Goal: Information Seeking & Learning: Learn about a topic

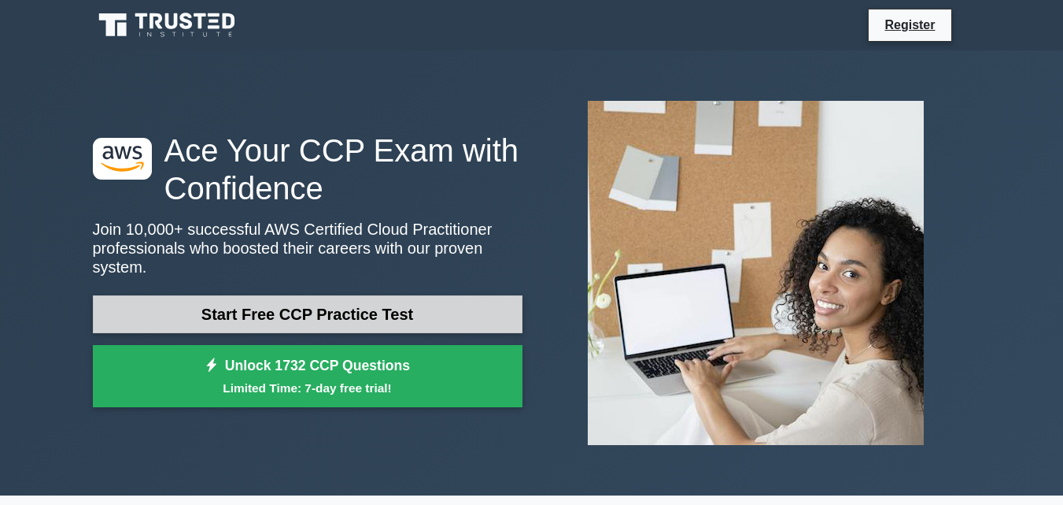
click at [349, 296] on link "Start Free CCP Practice Test" at bounding box center [308, 314] width 430 height 38
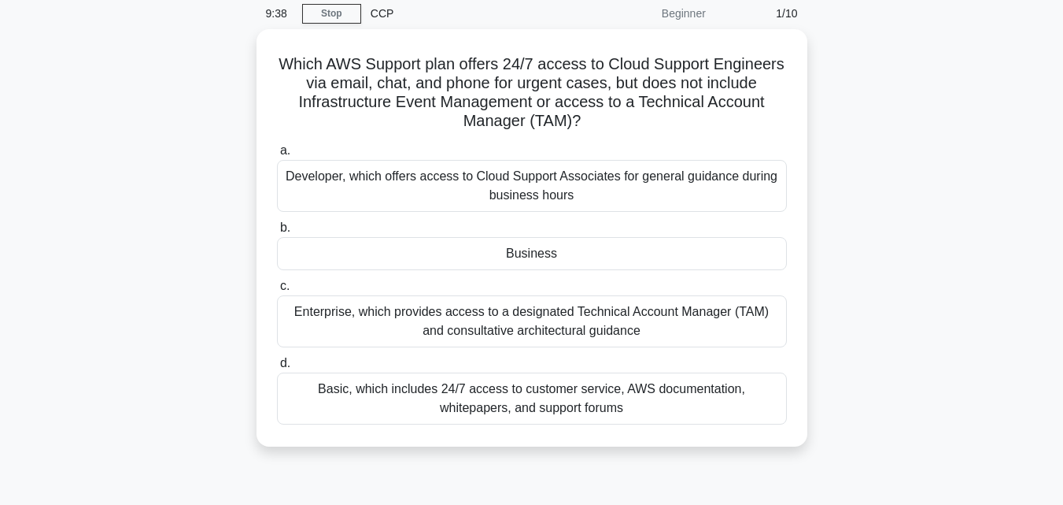
scroll to position [94, 0]
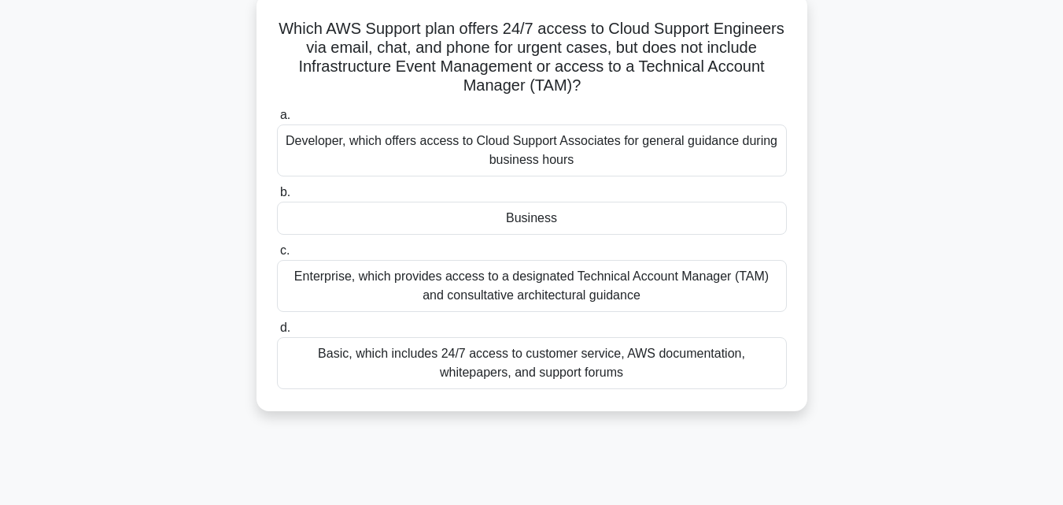
click at [559, 295] on div "Enterprise, which provides access to a designated Technical Account Manager (TA…" at bounding box center [532, 286] width 510 height 52
click at [277, 256] on input "c. Enterprise, which provides access to a designated Technical Account Manager …" at bounding box center [277, 251] width 0 height 10
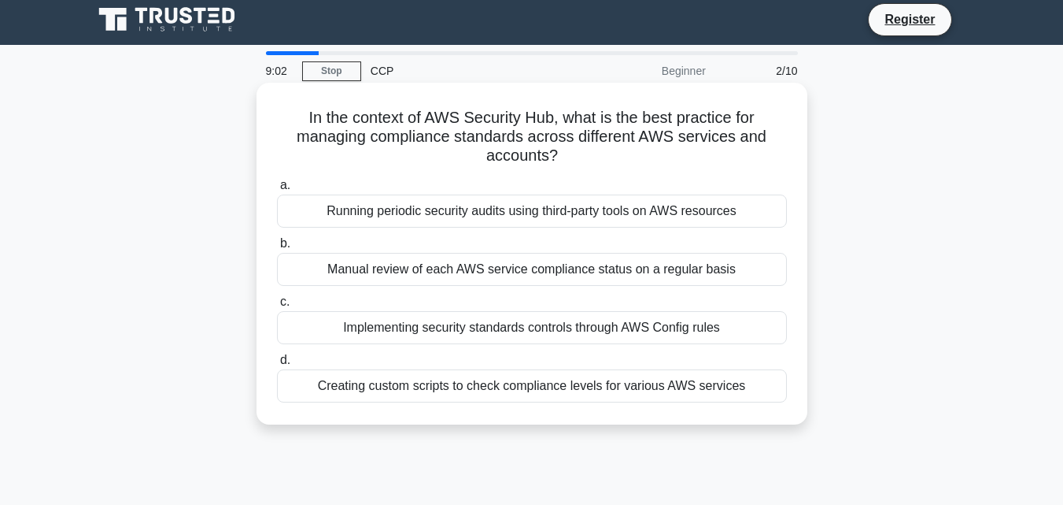
scroll to position [0, 0]
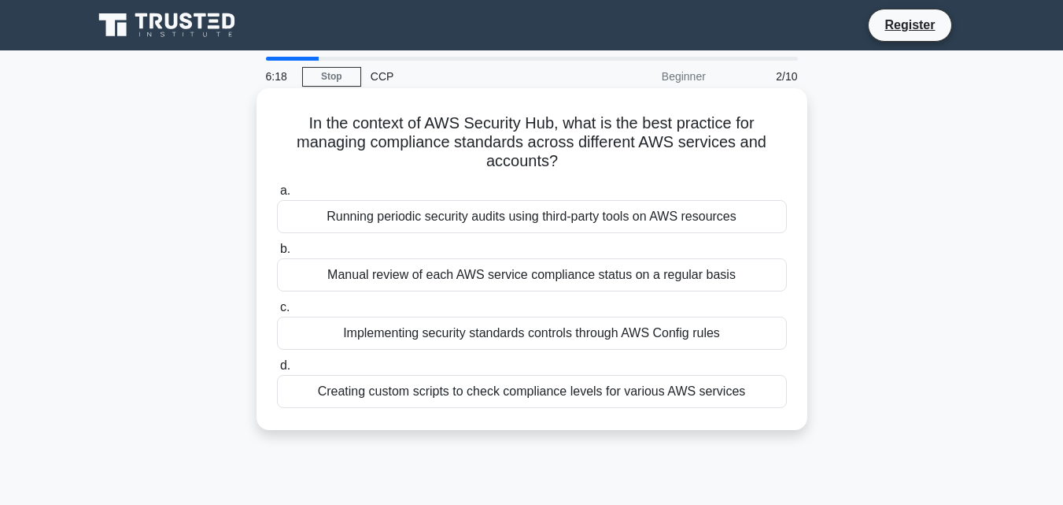
click at [642, 335] on div "Implementing security standards controls through AWS Config rules" at bounding box center [532, 332] width 510 height 33
click at [277, 312] on input "c. Implementing security standards controls through AWS Config rules" at bounding box center [277, 307] width 0 height 10
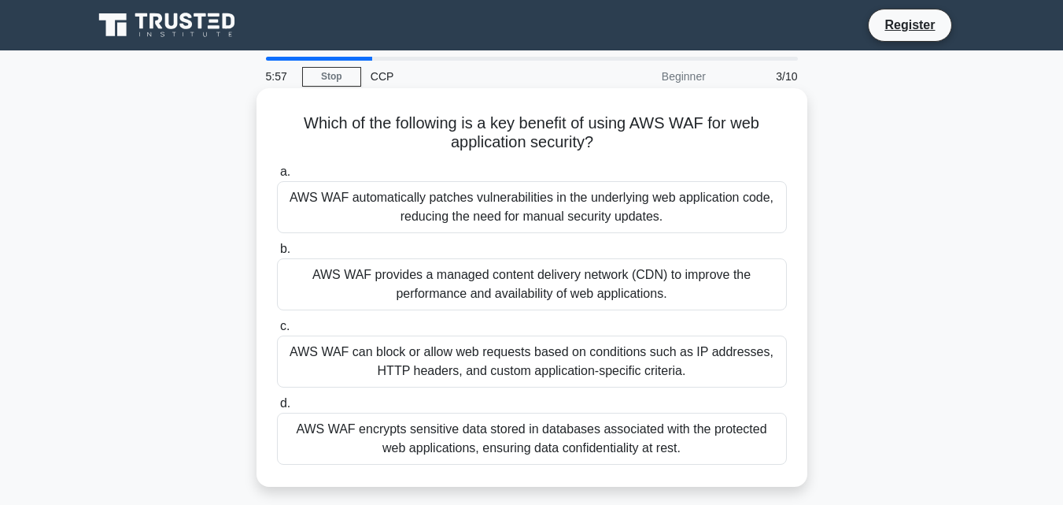
click at [630, 436] on div "AWS WAF encrypts sensitive data stored in databases associated with the protect…" at bounding box center [532, 438] width 510 height 52
click at [277, 409] on input "d. AWS WAF encrypts sensitive data stored in databases associated with the prot…" at bounding box center [277, 403] width 0 height 10
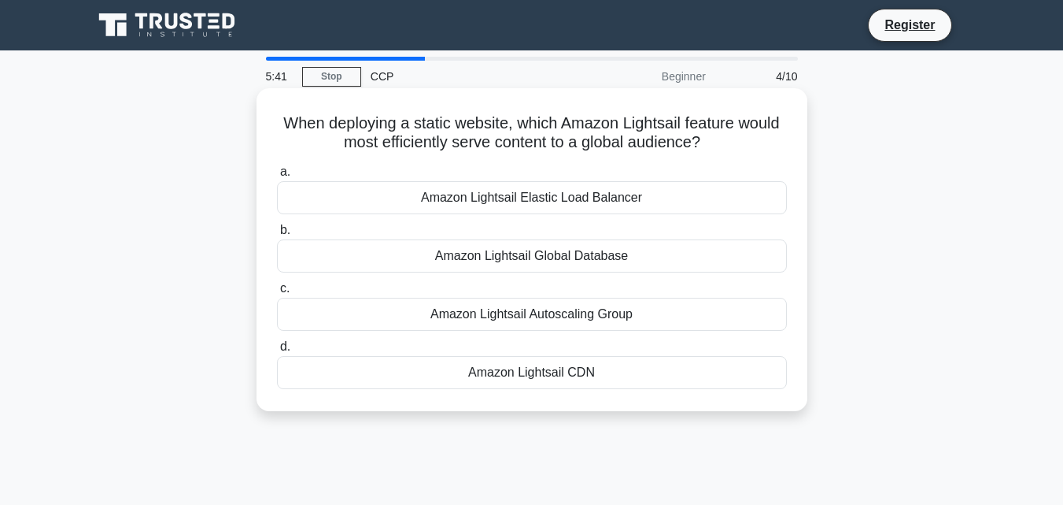
click at [610, 378] on div "Amazon Lightsail CDN" at bounding box center [532, 372] width 510 height 33
click at [277, 352] on input "d. Amazon Lightsail CDN" at bounding box center [277, 347] width 0 height 10
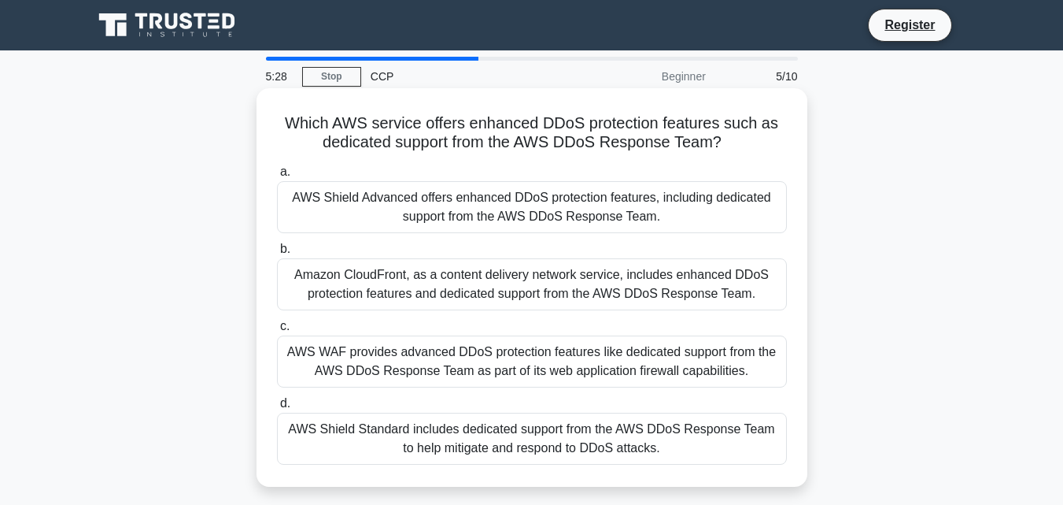
click at [715, 187] on div "AWS Shield Advanced offers enhanced DDoS protection features, including dedicat…" at bounding box center [532, 207] width 510 height 52
click at [277, 177] on input "a. AWS Shield Advanced offers enhanced DDoS protection features, including dedi…" at bounding box center [277, 172] width 0 height 10
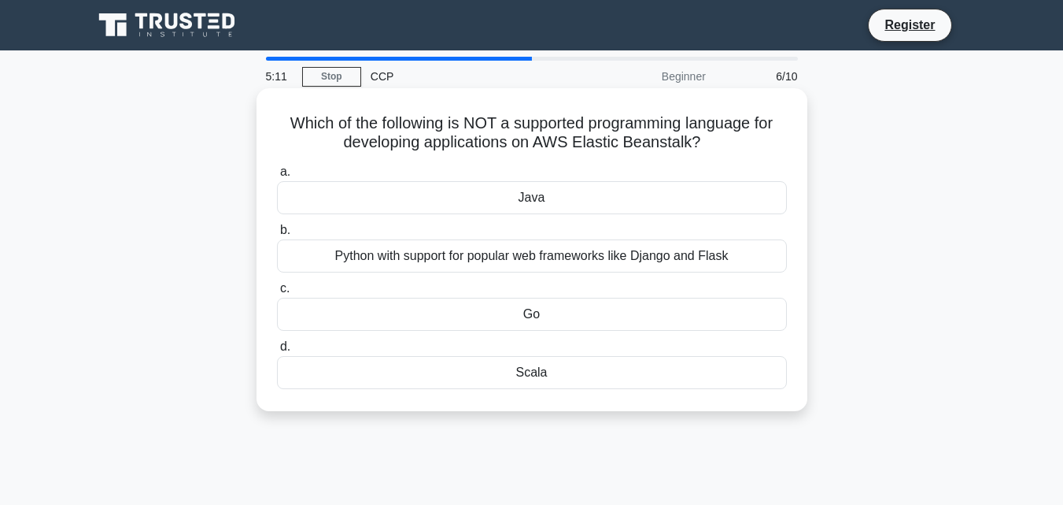
click at [552, 320] on div "Go" at bounding box center [532, 314] width 510 height 33
click at [277, 294] on input "c. Go" at bounding box center [277, 288] width 0 height 10
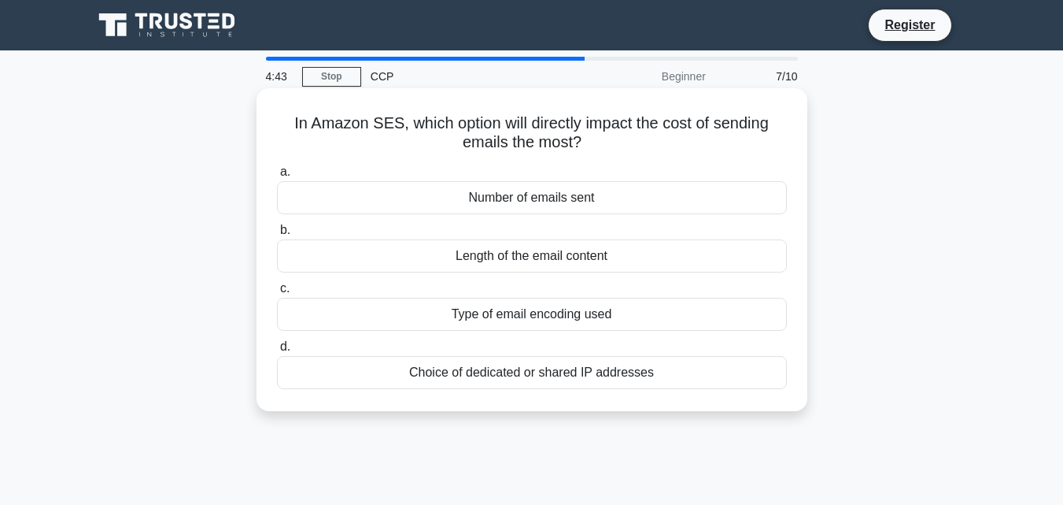
click at [601, 255] on div "Length of the email content" at bounding box center [532, 255] width 510 height 33
click at [277, 235] on input "b. Length of the email content" at bounding box center [277, 230] width 0 height 10
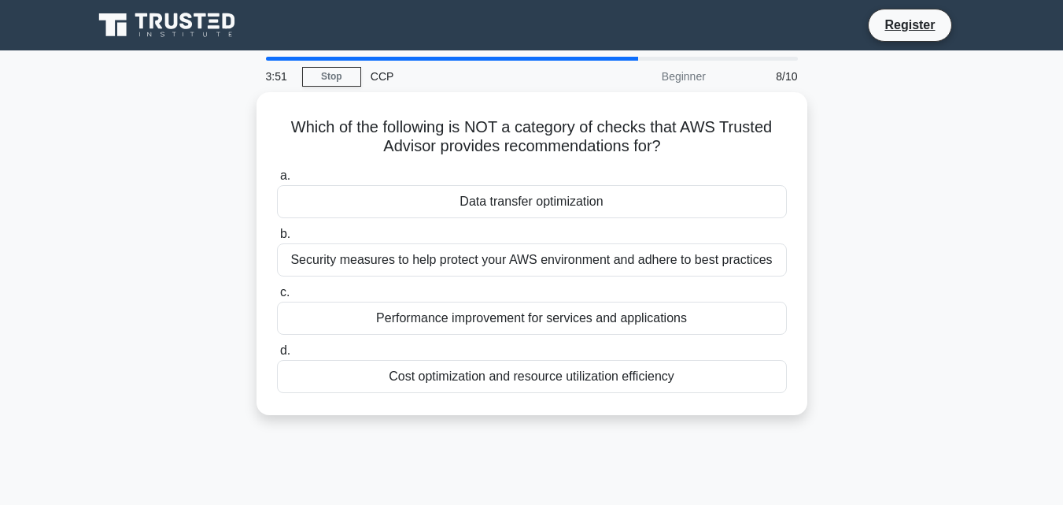
click at [888, 217] on div "Which of the following is NOT a category of checks that AWS Trusted Advisor pro…" at bounding box center [531, 263] width 897 height 342
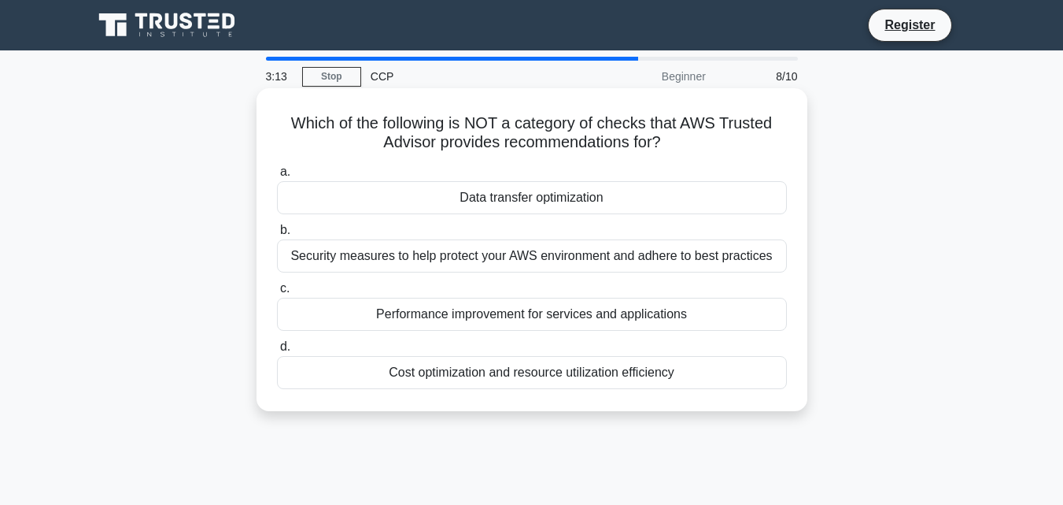
click at [684, 252] on div "Security measures to help protect your AWS environment and adhere to best pract…" at bounding box center [532, 255] width 510 height 33
click at [277, 235] on input "b. Security measures to help protect your AWS environment and adhere to best pr…" at bounding box center [277, 230] width 0 height 10
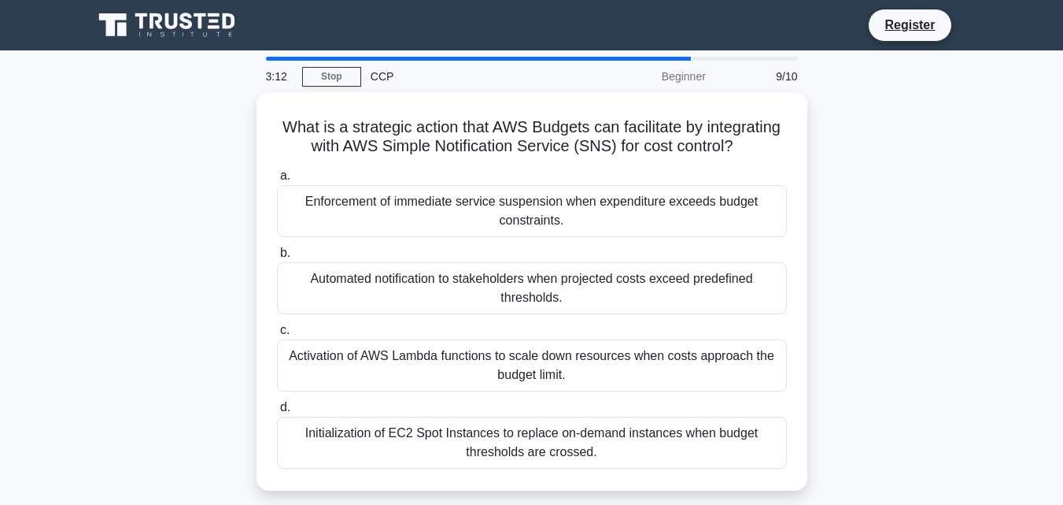
click at [871, 240] on div "What is a strategic action that AWS Budgets can facilitate by integrating with …" at bounding box center [531, 300] width 897 height 417
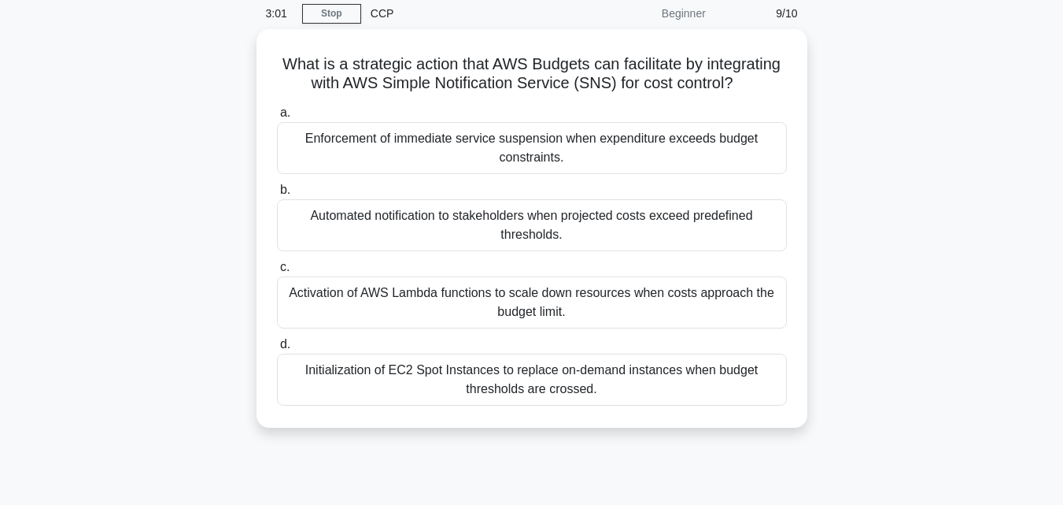
scroll to position [94, 0]
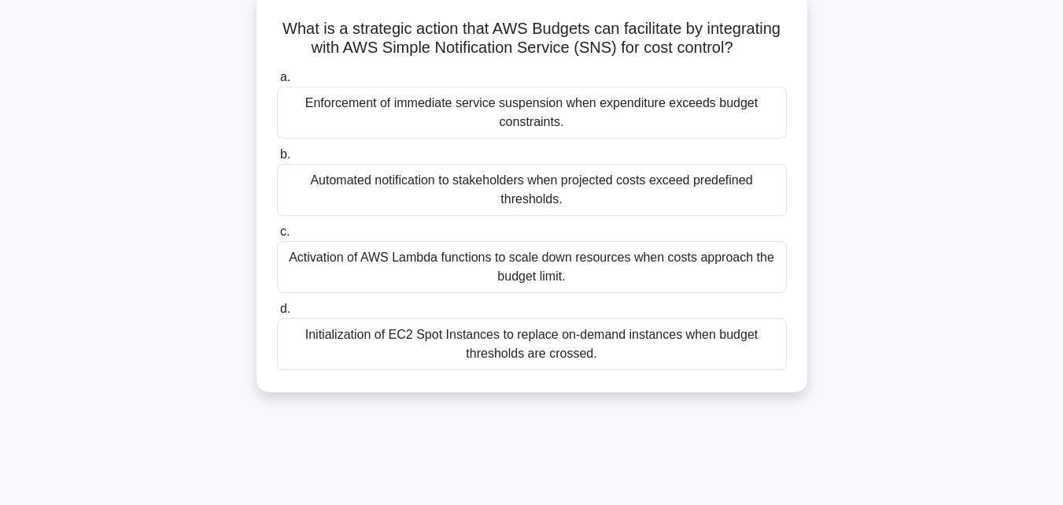
click at [614, 216] on div "Automated notification to stakeholders when projected costs exceed predefined t…" at bounding box center [532, 190] width 510 height 52
click at [277, 160] on input "b. Automated notification to stakeholders when projected costs exceed predefine…" at bounding box center [277, 155] width 0 height 10
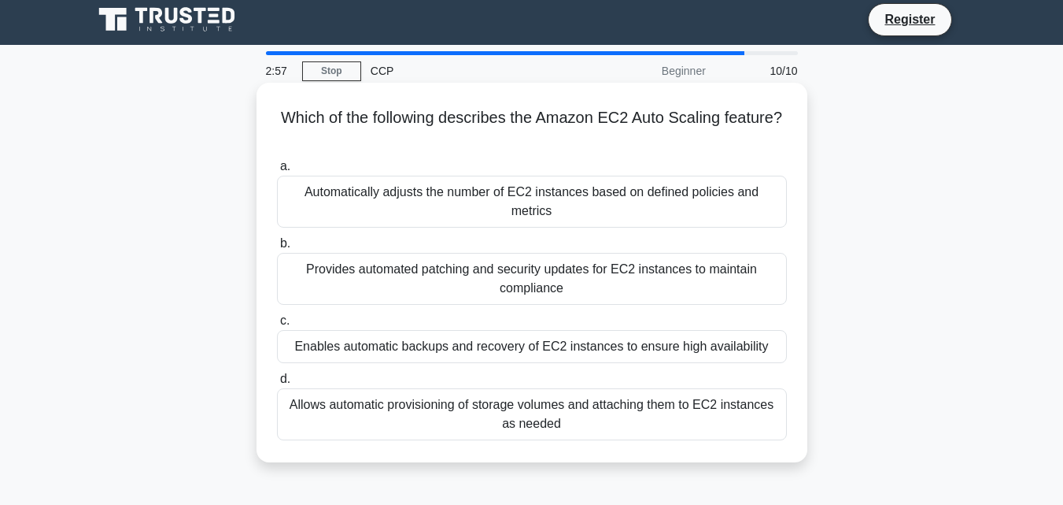
scroll to position [0, 0]
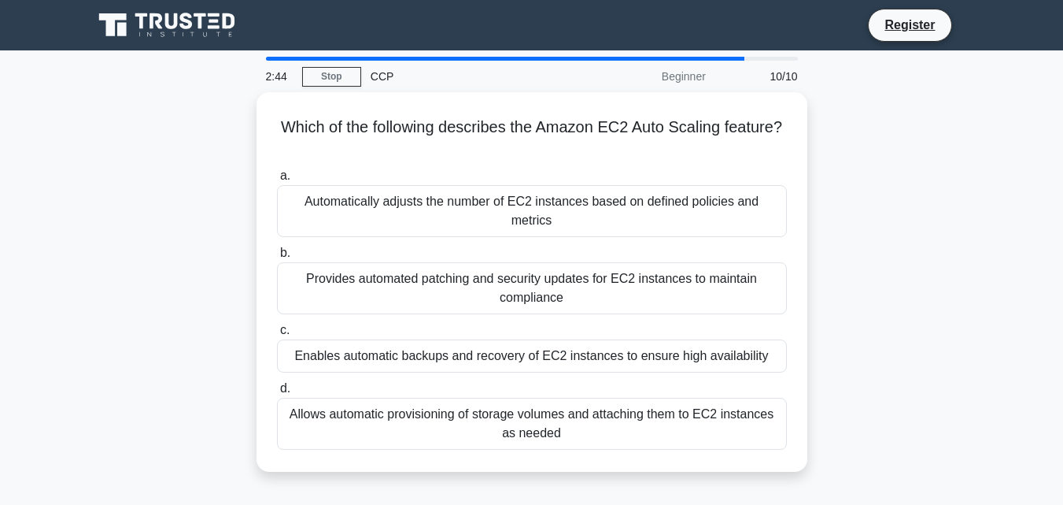
click at [851, 297] on div "Which of the following describes the Amazon EC2 Auto Scaling feature? .spinner_…" at bounding box center [531, 291] width 897 height 398
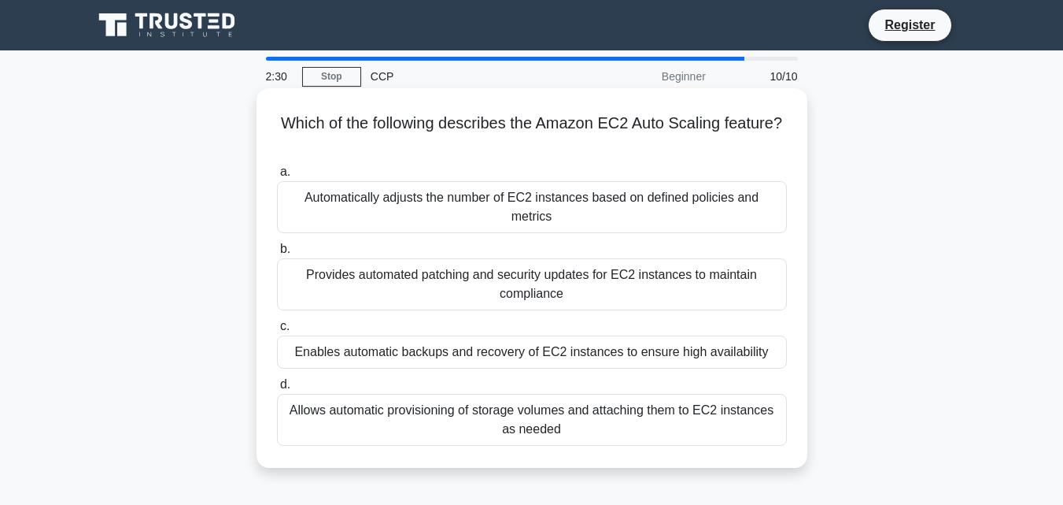
click at [641, 198] on div "Automatically adjusts the number of EC2 instances based on defined policies and…" at bounding box center [532, 207] width 510 height 52
click at [277, 177] on input "a. Automatically adjusts the number of EC2 instances based on defined policies …" at bounding box center [277, 172] width 0 height 10
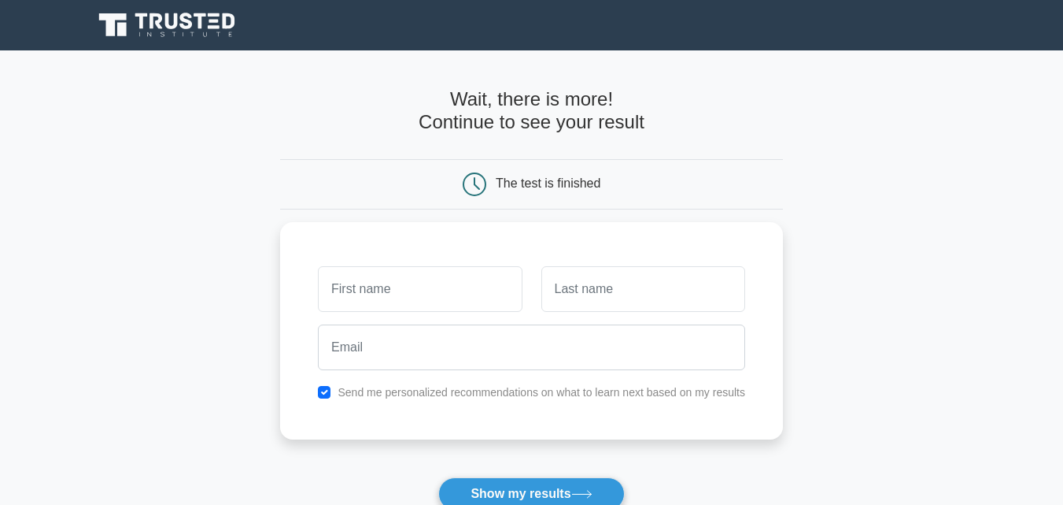
click at [981, 254] on main "Wait, there is more! Continue to see your result The test is finished and the" at bounding box center [531, 333] width 1063 height 567
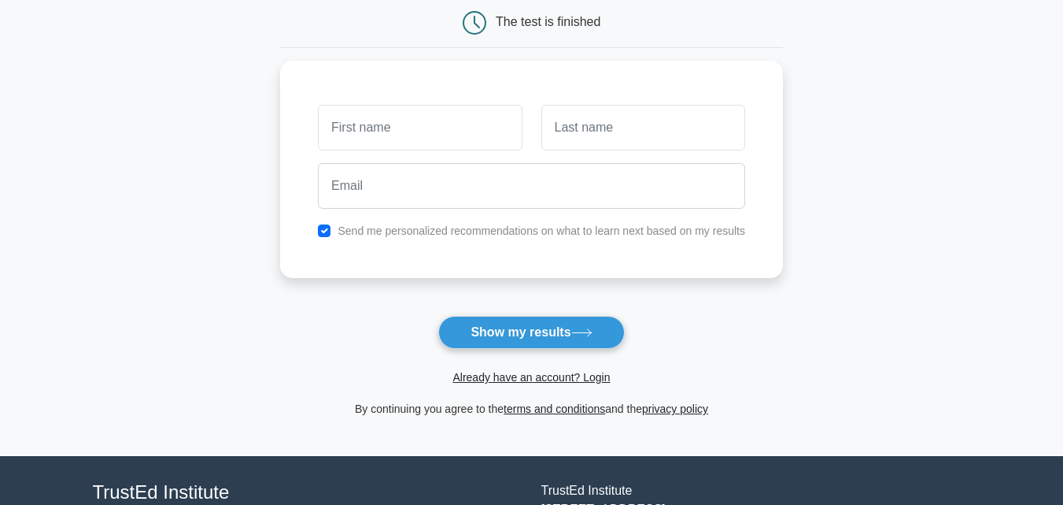
scroll to position [130, 0]
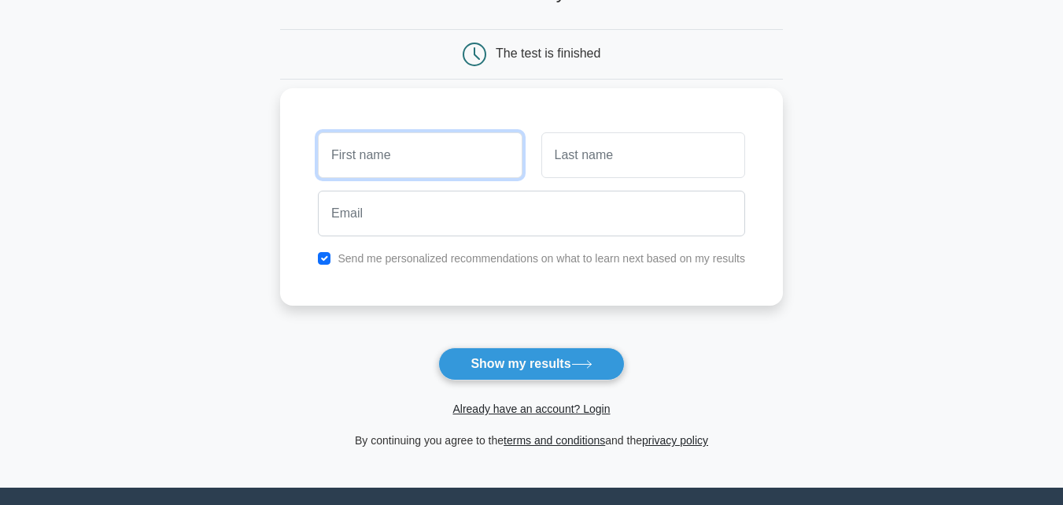
click at [481, 154] on input "text" at bounding box center [420, 155] width 204 height 46
type input "Smit"
drag, startPoint x: 410, startPoint y: 154, endPoint x: 238, endPoint y: 142, distance: 172.0
click at [238, 142] on main "Wait, there is more! Continue to see your result The test is finished Smit" at bounding box center [531, 204] width 1063 height 567
type input "r"
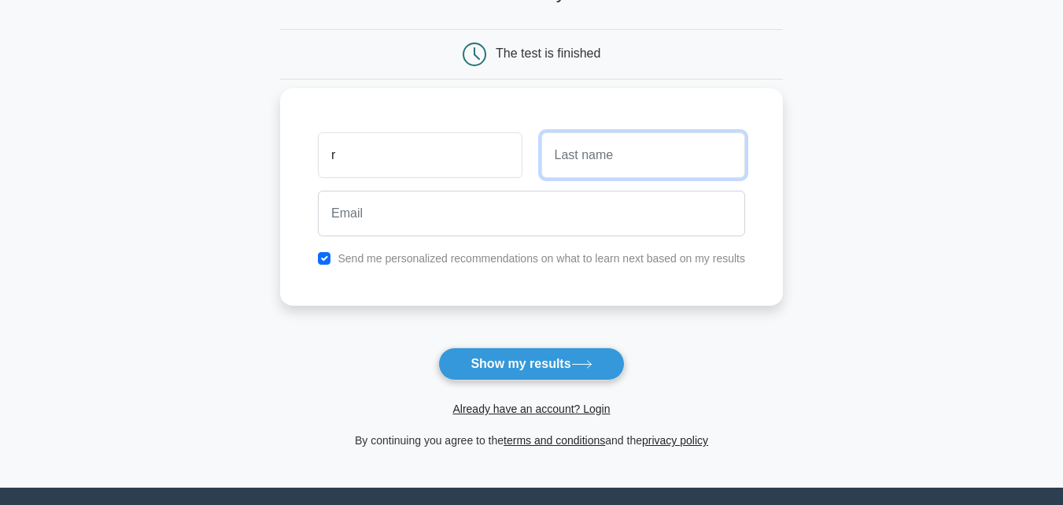
click at [605, 157] on input "text" at bounding box center [644, 155] width 204 height 46
type input "j"
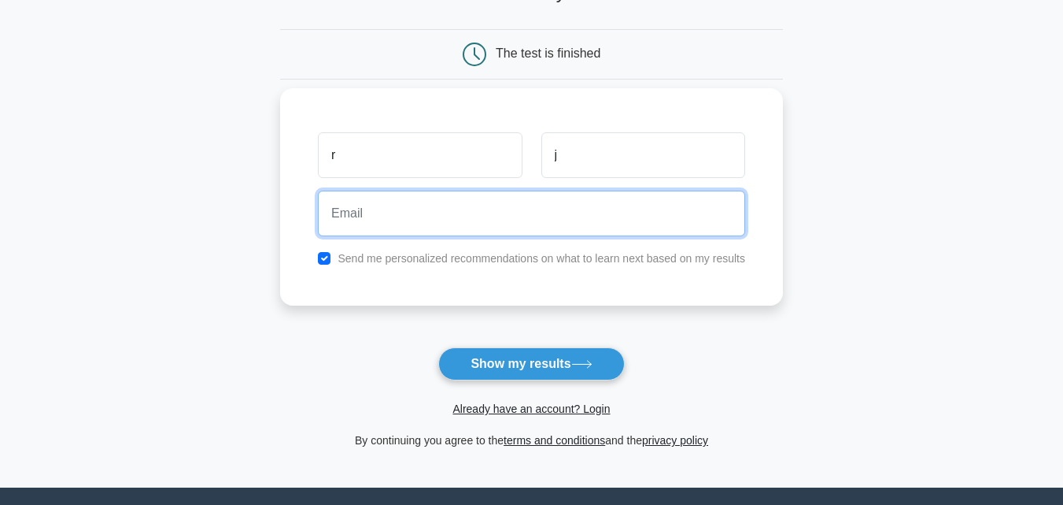
click at [435, 202] on input "email" at bounding box center [531, 213] width 427 height 46
type input "rjoshi10946@gmail.com"
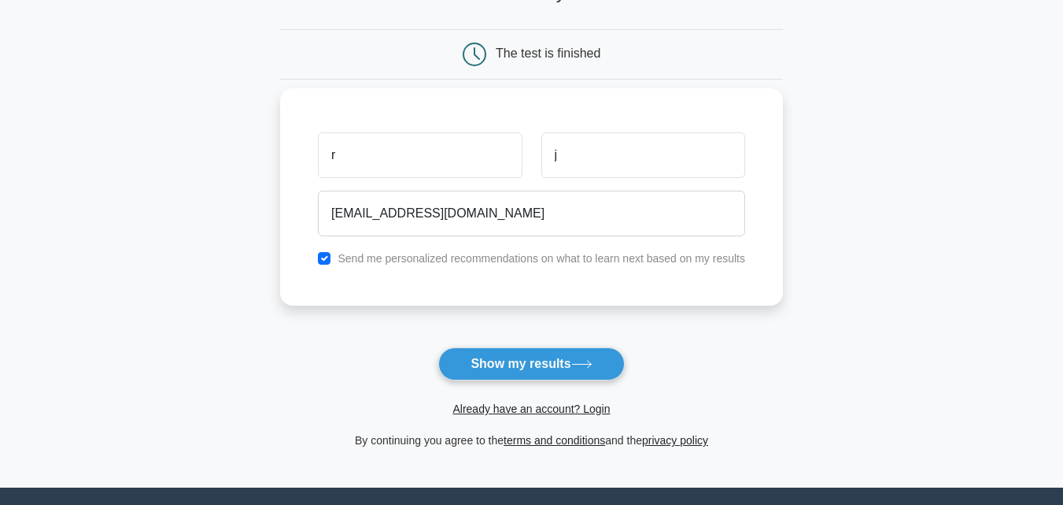
click at [342, 259] on label "Send me personalized recommendations on what to learn next based on my results" at bounding box center [542, 258] width 408 height 13
click at [327, 253] on input "checkbox" at bounding box center [324, 258] width 13 height 13
checkbox input "false"
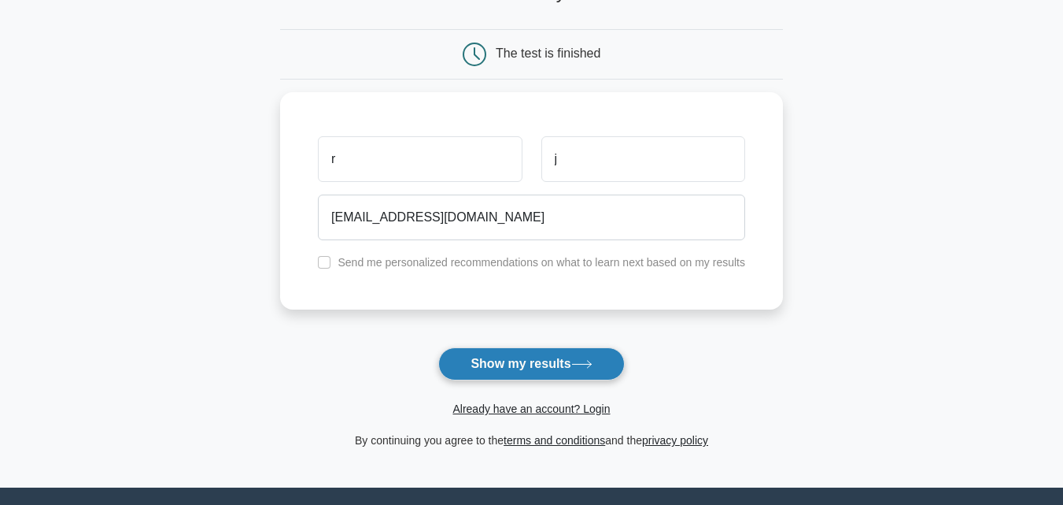
click at [503, 374] on button "Show my results" at bounding box center [531, 363] width 186 height 33
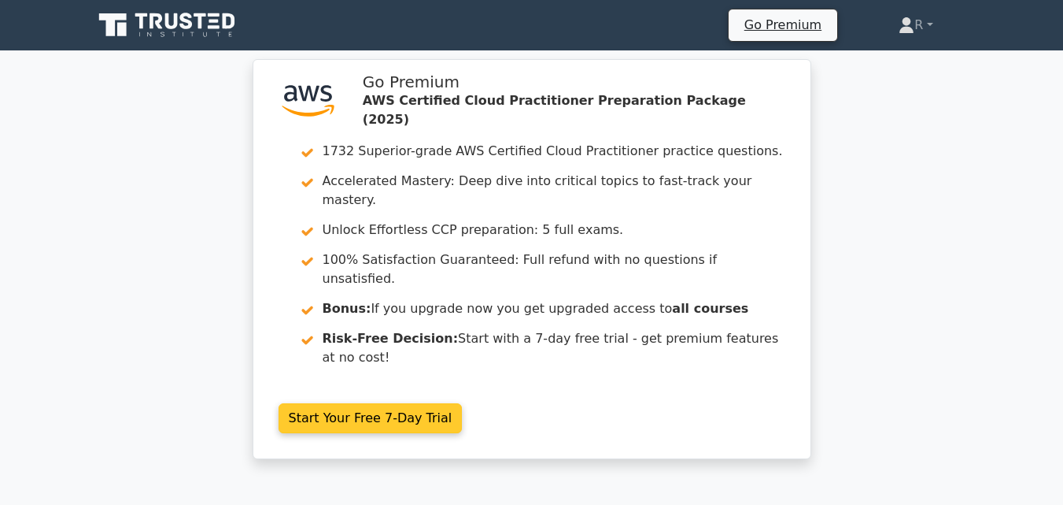
click at [342, 403] on link "Start Your Free 7-Day Trial" at bounding box center [371, 418] width 184 height 30
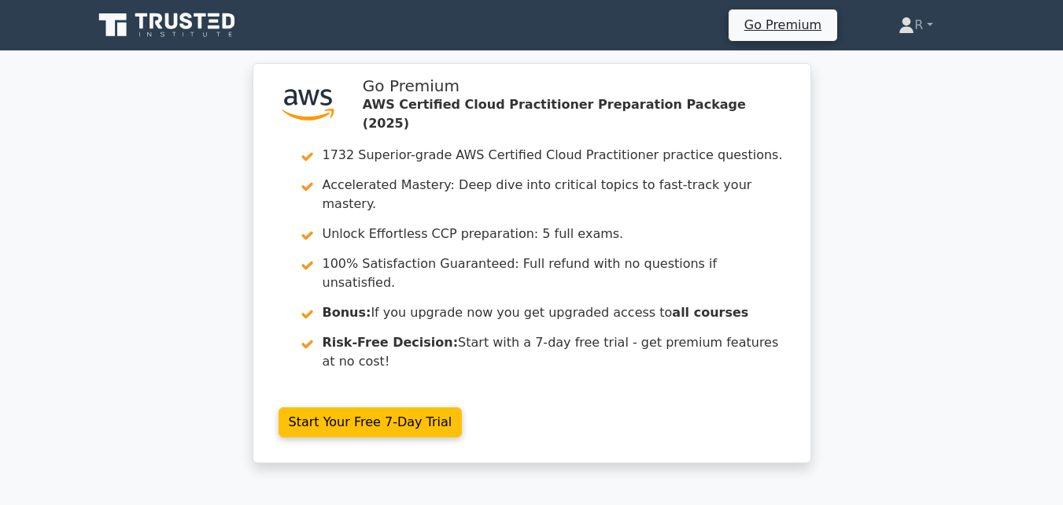
click at [137, 336] on div ".st0{fill:#252F3E;} .st1{fill-rule:evenodd;clip-rule:evenodd;fill:#FF9900;} Go …" at bounding box center [531, 272] width 1063 height 419
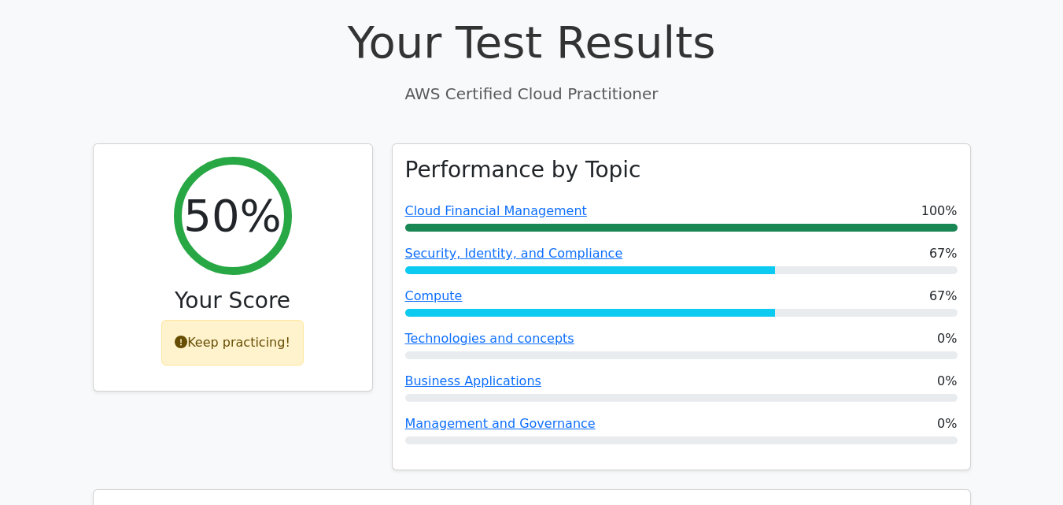
scroll to position [535, 0]
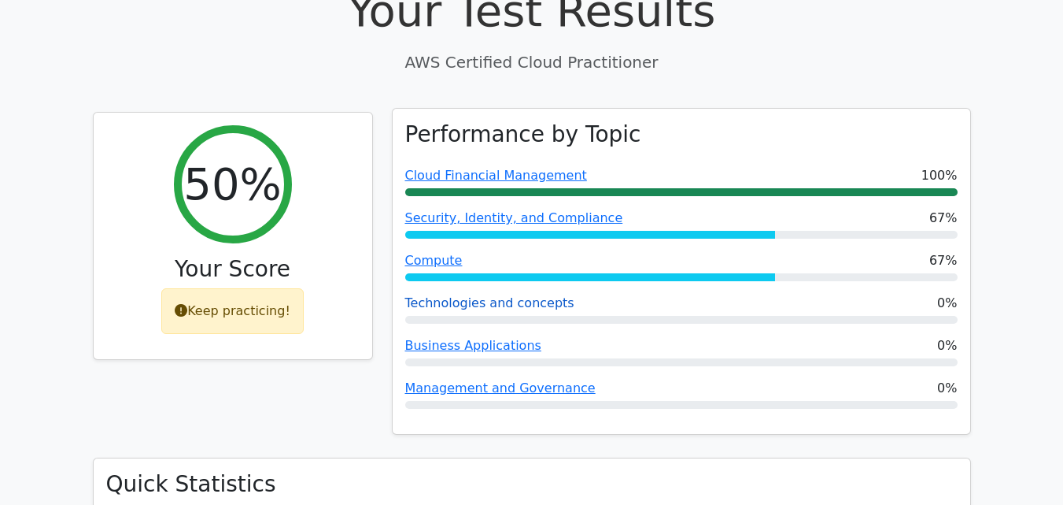
click at [512, 295] on link "Technologies and concepts" at bounding box center [489, 302] width 169 height 15
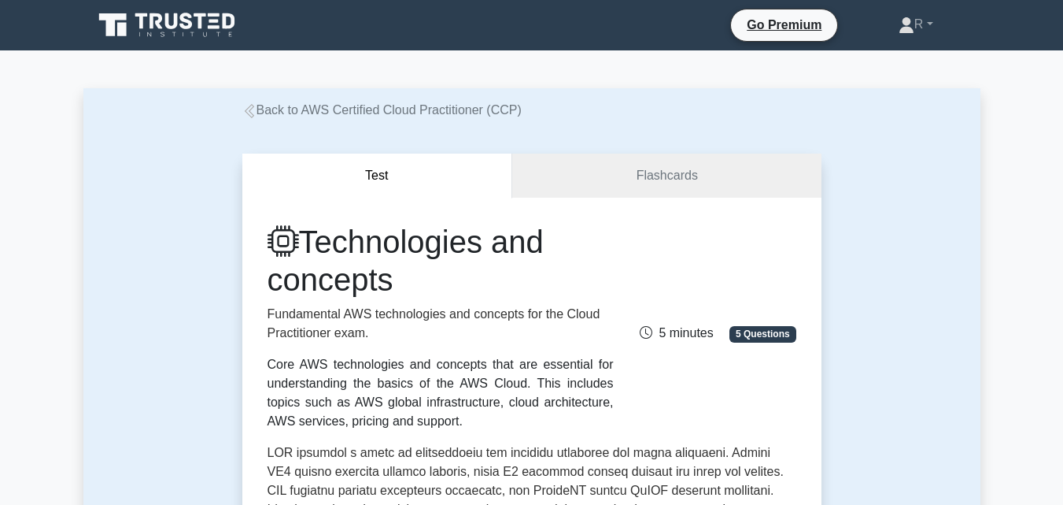
click at [509, 374] on div "Core AWS technologies and concepts that are essential for understanding the bas…" at bounding box center [441, 393] width 346 height 76
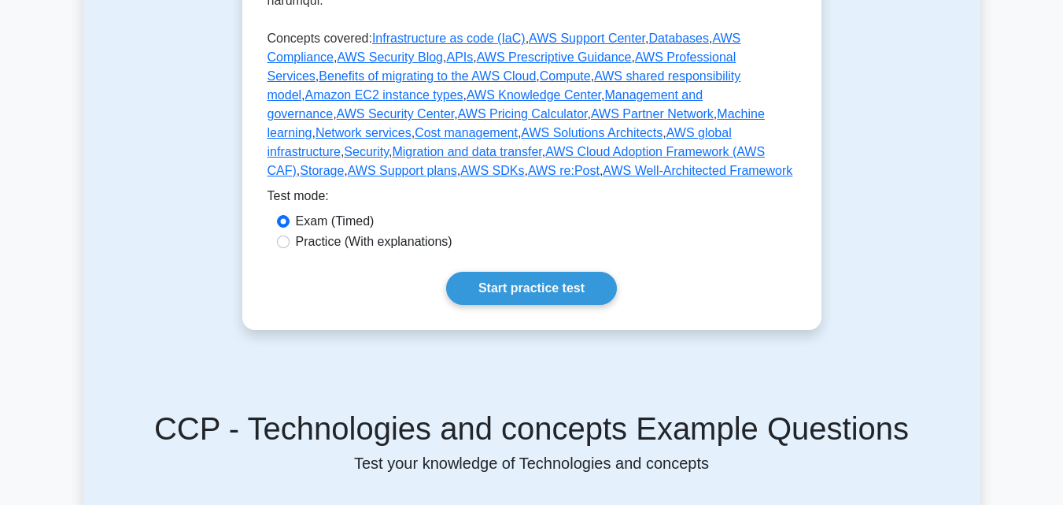
scroll to position [882, 0]
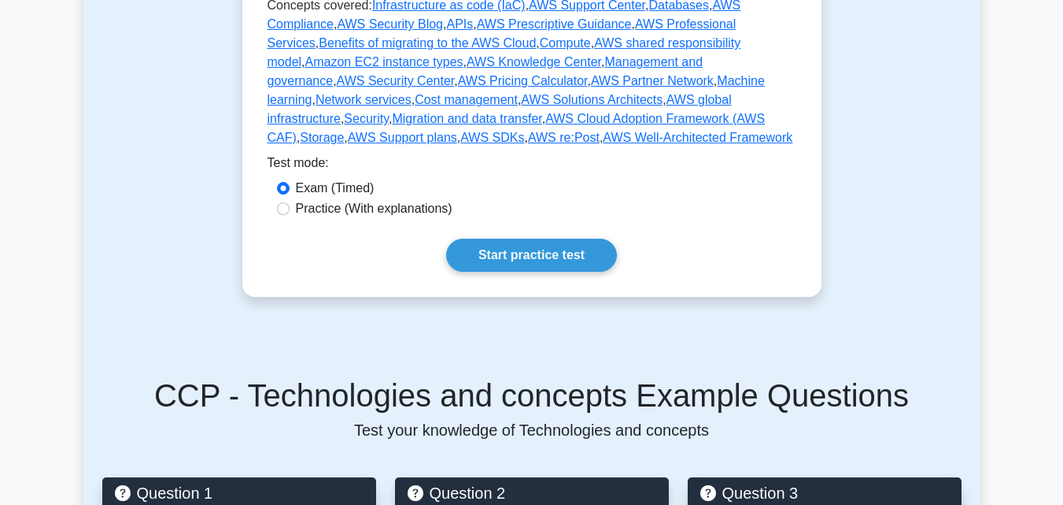
click at [352, 199] on label "Practice (With explanations)" at bounding box center [374, 208] width 157 height 19
click at [290, 202] on input "Practice (With explanations)" at bounding box center [283, 208] width 13 height 13
radio input "true"
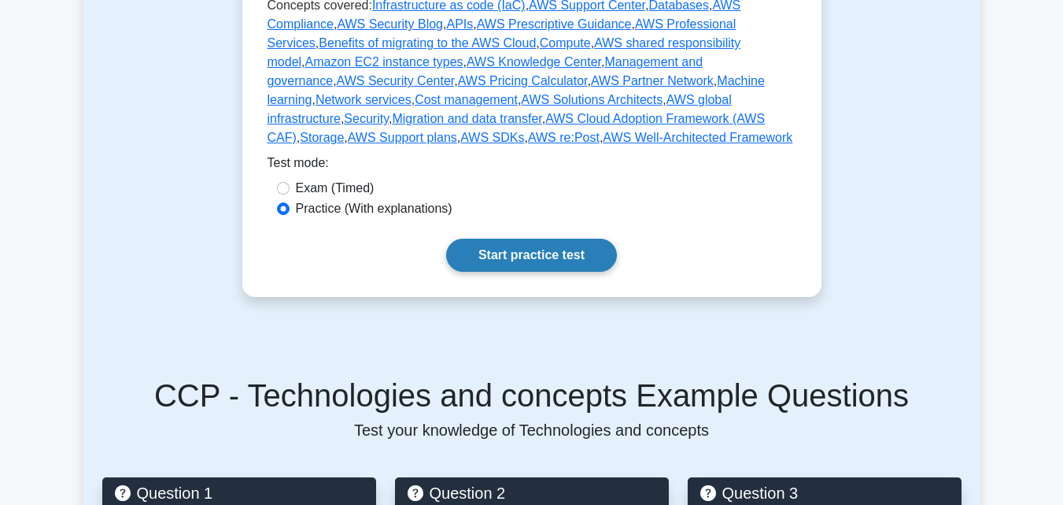
click at [498, 238] on link "Start practice test" at bounding box center [531, 254] width 171 height 33
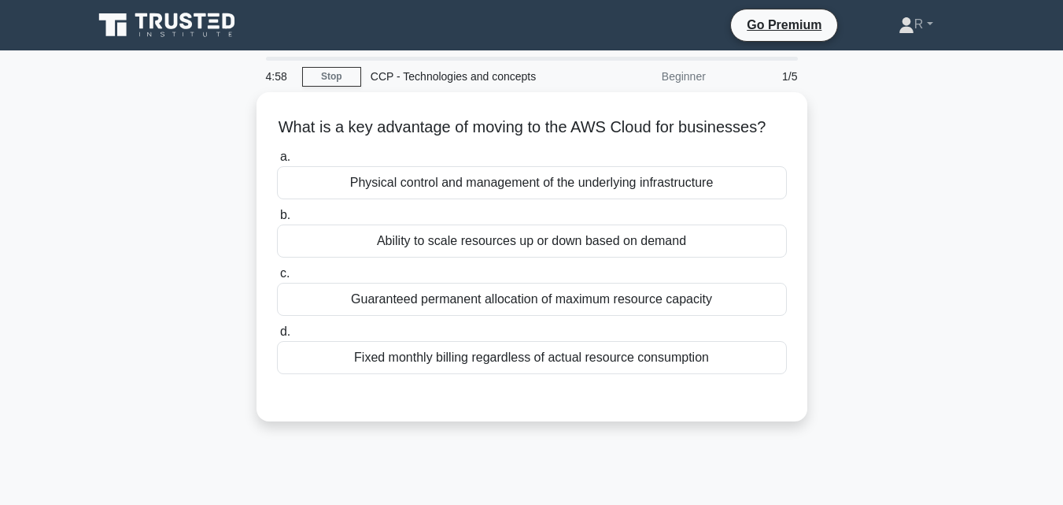
click at [923, 209] on div "What is a key advantage of moving to the AWS Cloud for businesses? .spinner_0XT…" at bounding box center [531, 266] width 897 height 348
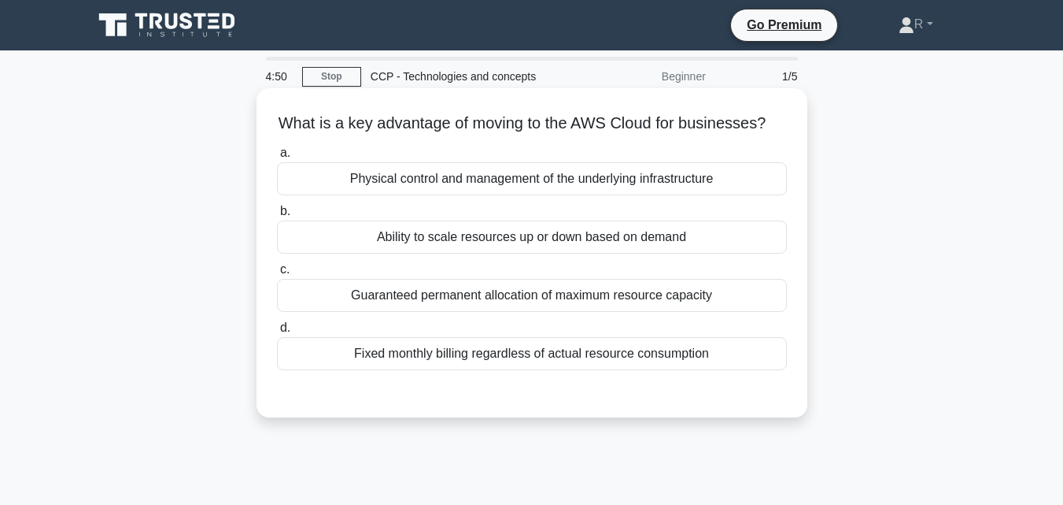
click at [658, 253] on div "Ability to scale resources up or down based on demand" at bounding box center [532, 236] width 510 height 33
click at [277, 216] on input "b. Ability to scale resources up or down based on demand" at bounding box center [277, 211] width 0 height 10
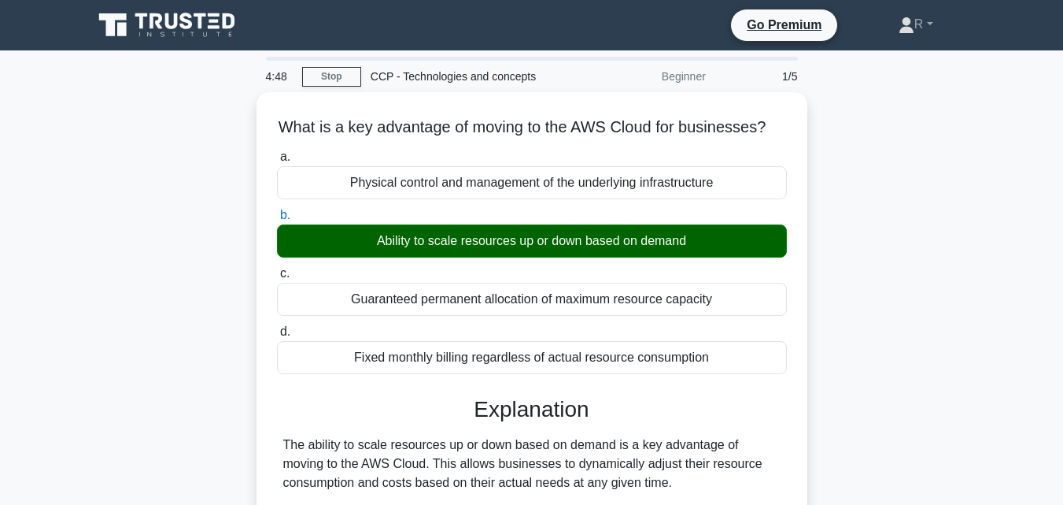
click at [864, 366] on div "What is a key advantage of moving to the AWS Cloud for businesses? .spinner_0XT…" at bounding box center [531, 414] width 897 height 645
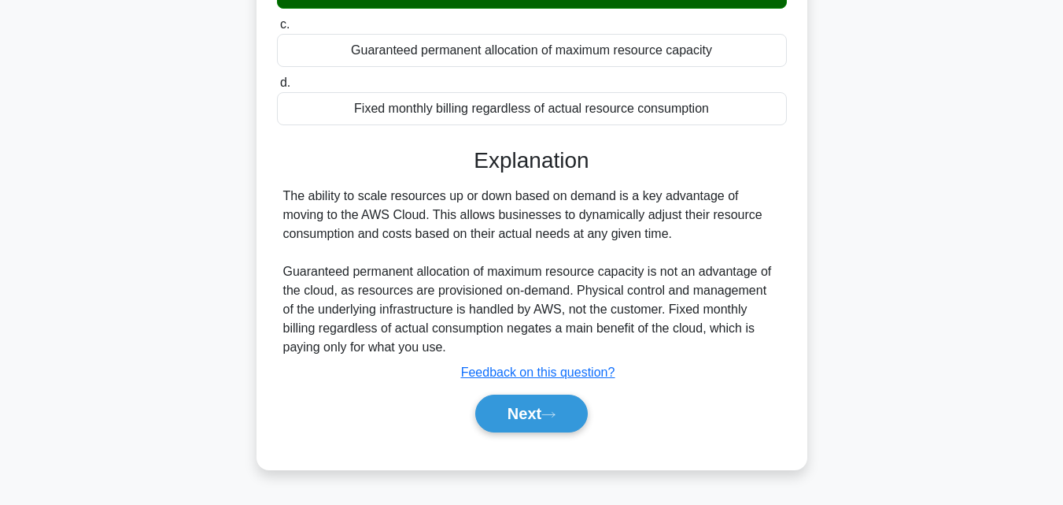
scroll to position [252, 0]
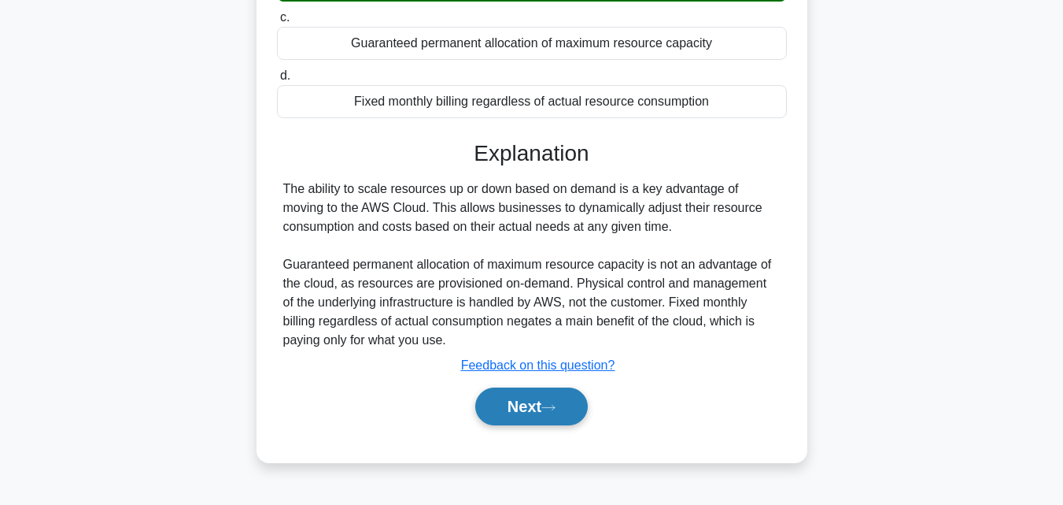
click at [565, 425] on button "Next" at bounding box center [531, 406] width 113 height 38
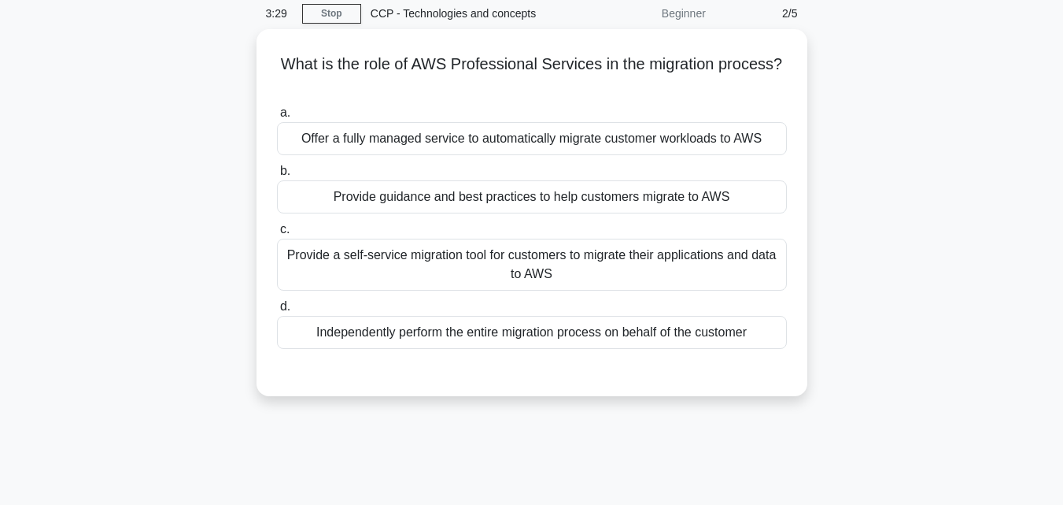
scroll to position [31, 0]
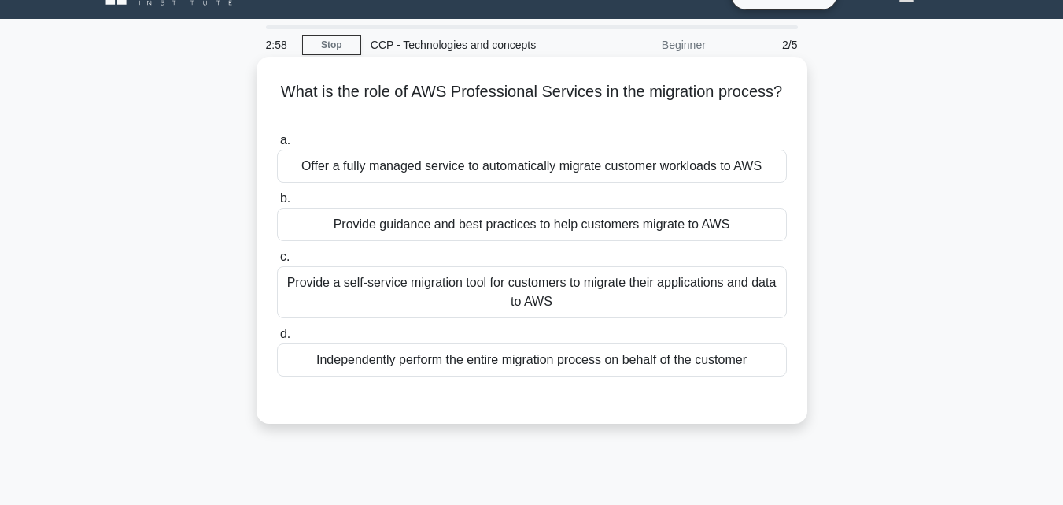
click at [492, 359] on div "Independently perform the entire migration process on behalf of the customer" at bounding box center [532, 359] width 510 height 33
click at [277, 339] on input "d. Independently perform the entire migration process on behalf of the customer" at bounding box center [277, 334] width 0 height 10
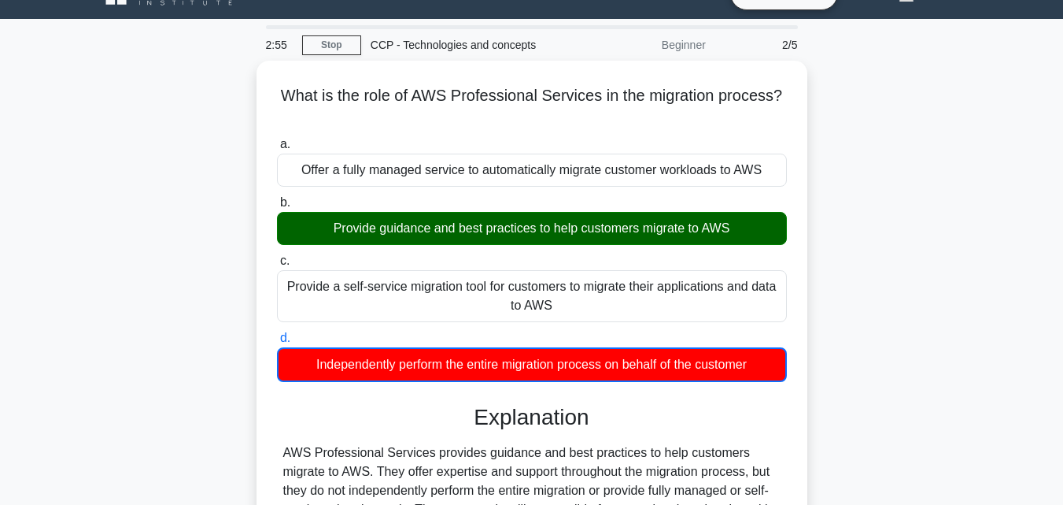
click at [853, 352] on div "What is the role of AWS Professional Services in the migration process? .spinne…" at bounding box center [531, 365] width 897 height 608
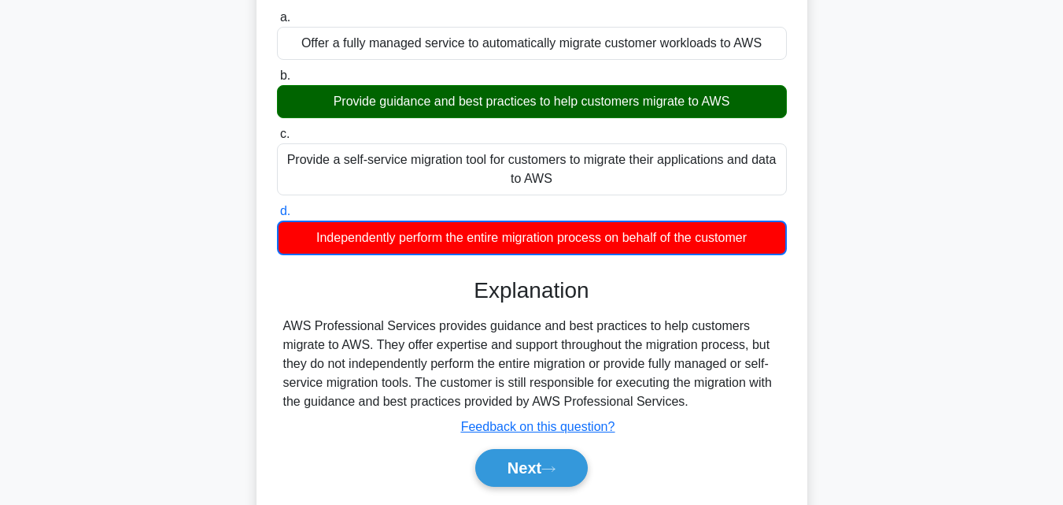
scroll to position [157, 0]
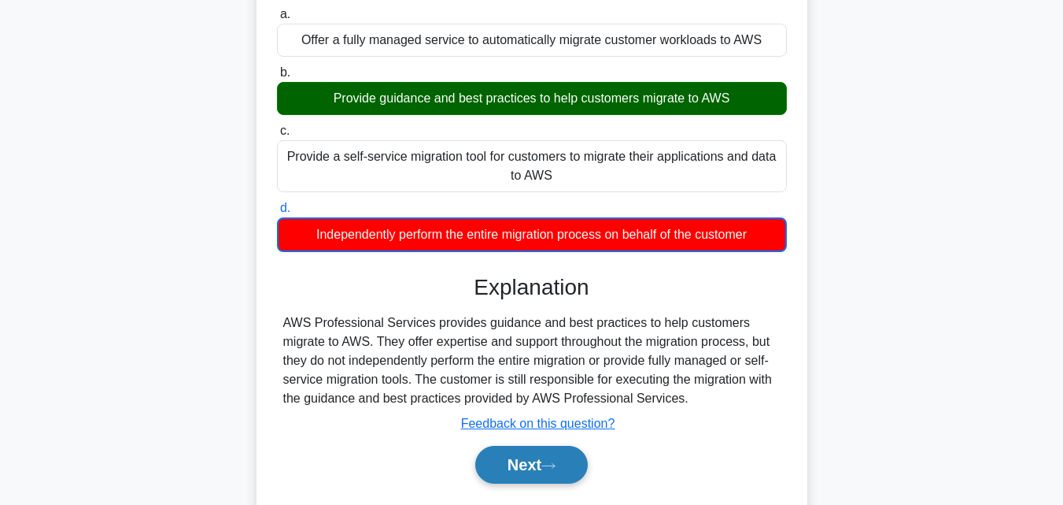
click at [528, 465] on button "Next" at bounding box center [531, 465] width 113 height 38
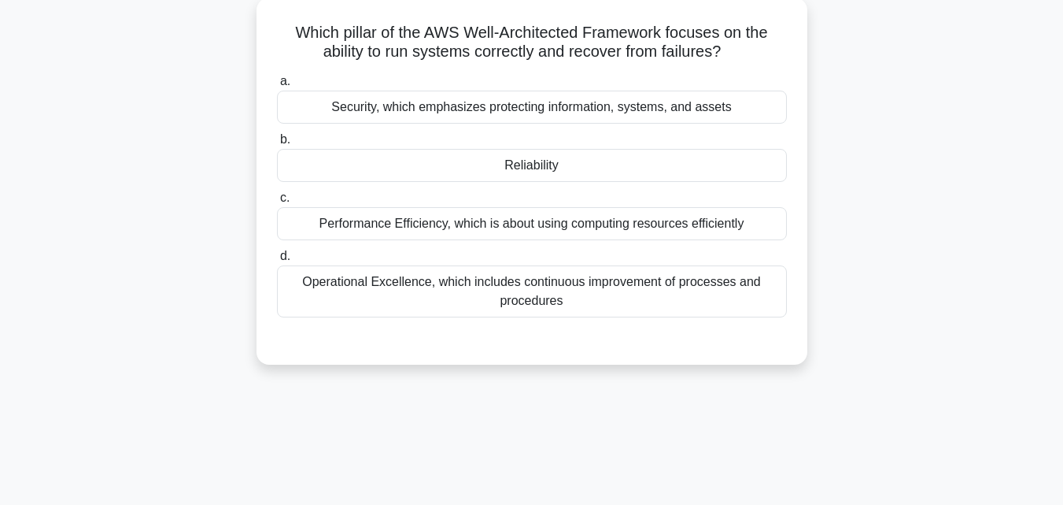
scroll to position [63, 0]
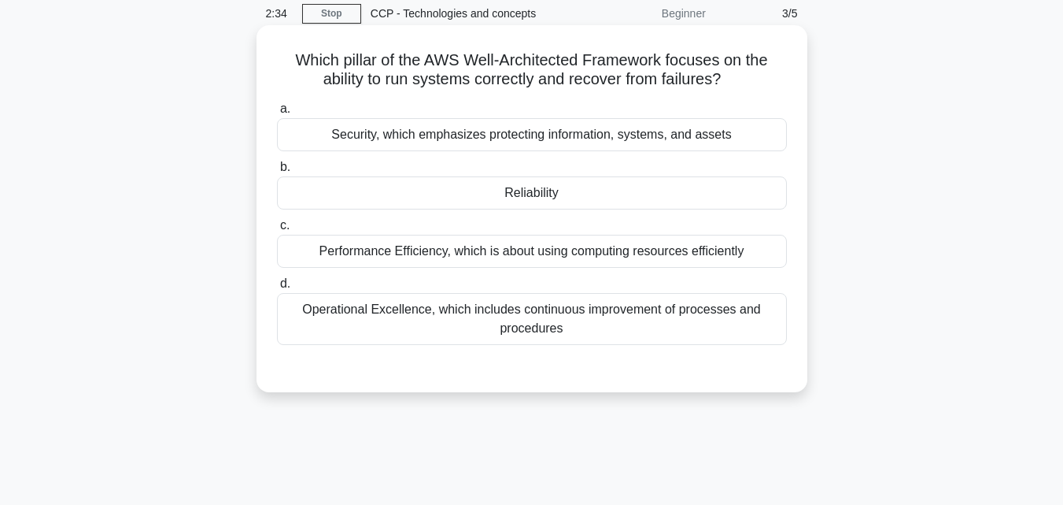
click at [549, 186] on div "Reliability" at bounding box center [532, 192] width 510 height 33
click at [277, 172] on input "b. Reliability" at bounding box center [277, 167] width 0 height 10
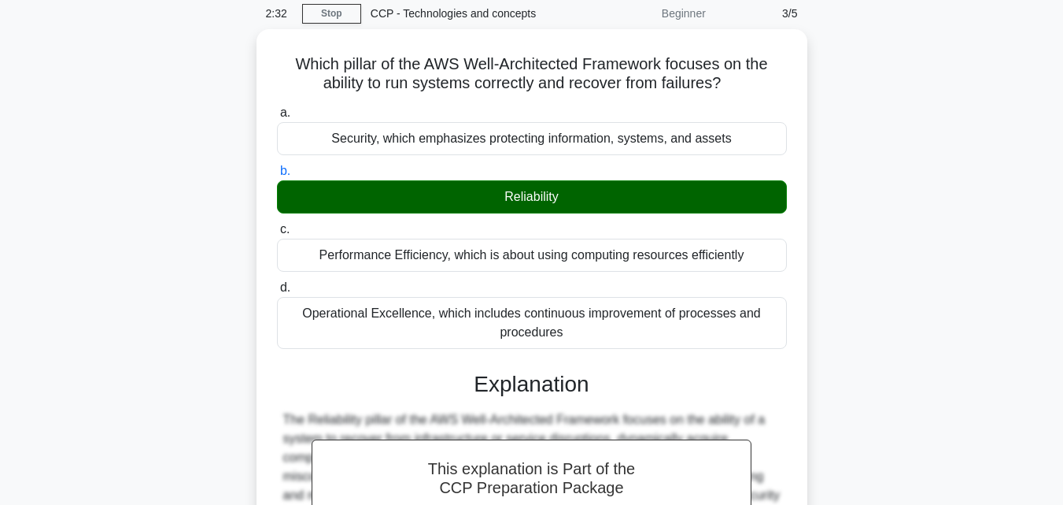
click at [858, 364] on div "Which pillar of the AWS Well-Architected Framework focuses on the ability to ru…" at bounding box center [531, 379] width 897 height 701
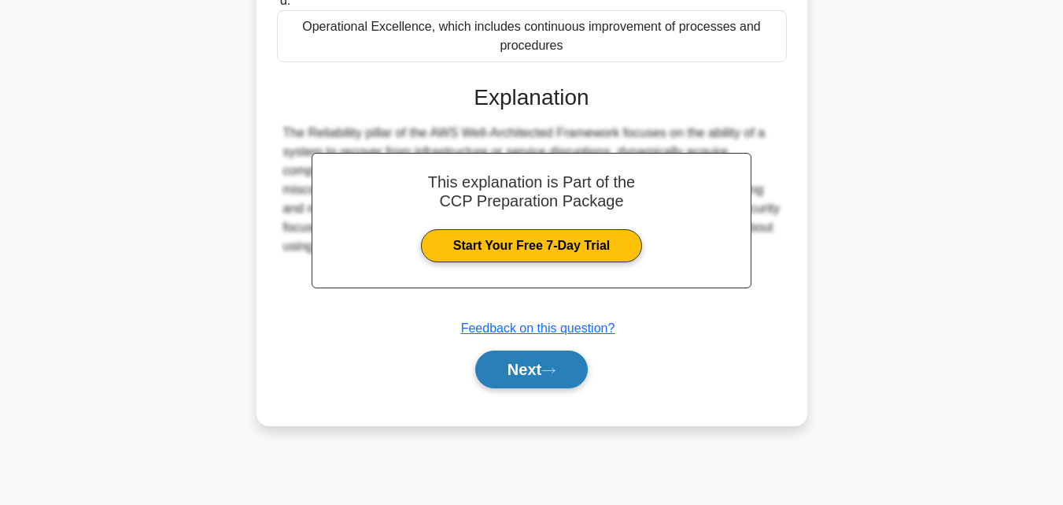
click at [567, 379] on button "Next" at bounding box center [531, 369] width 113 height 38
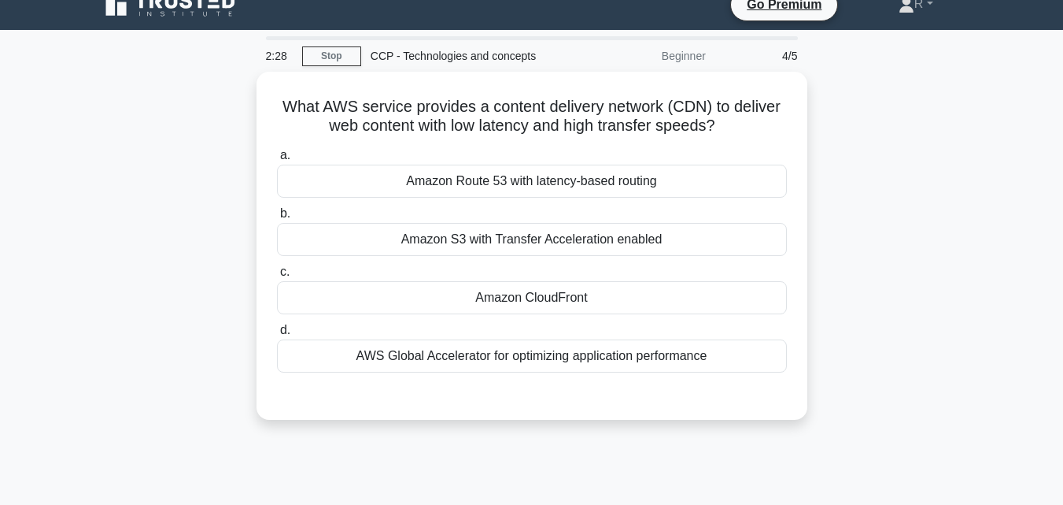
scroll to position [0, 0]
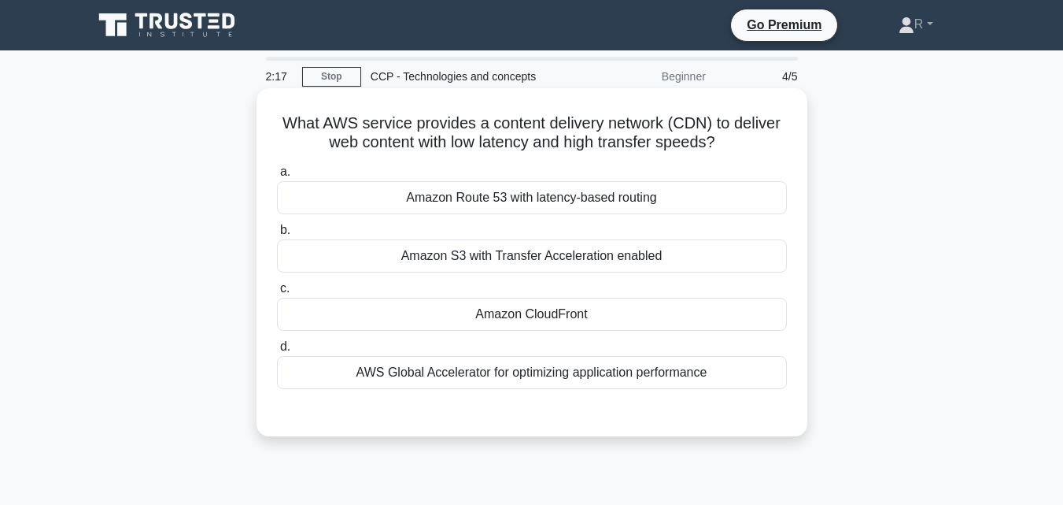
click at [549, 324] on div "Amazon CloudFront" at bounding box center [532, 314] width 510 height 33
click at [277, 294] on input "c. Amazon CloudFront" at bounding box center [277, 288] width 0 height 10
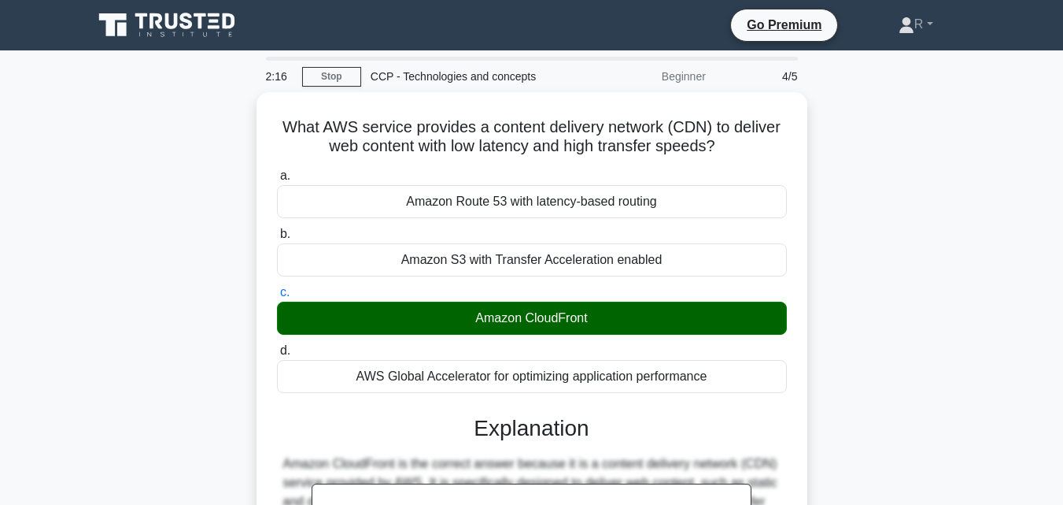
click at [850, 385] on div "What AWS service provides a content delivery network (CDN) to deliver web conte…" at bounding box center [531, 433] width 897 height 682
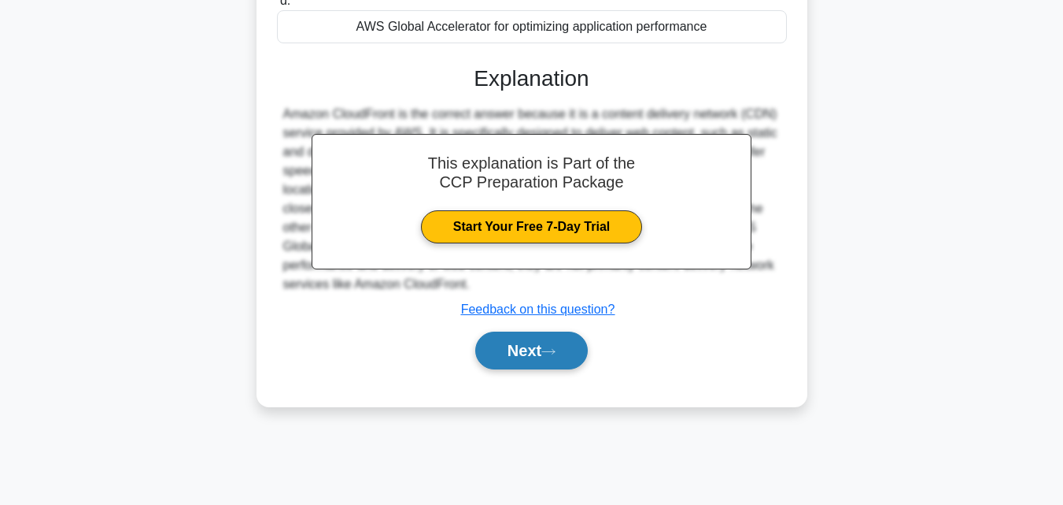
click at [524, 359] on button "Next" at bounding box center [531, 350] width 113 height 38
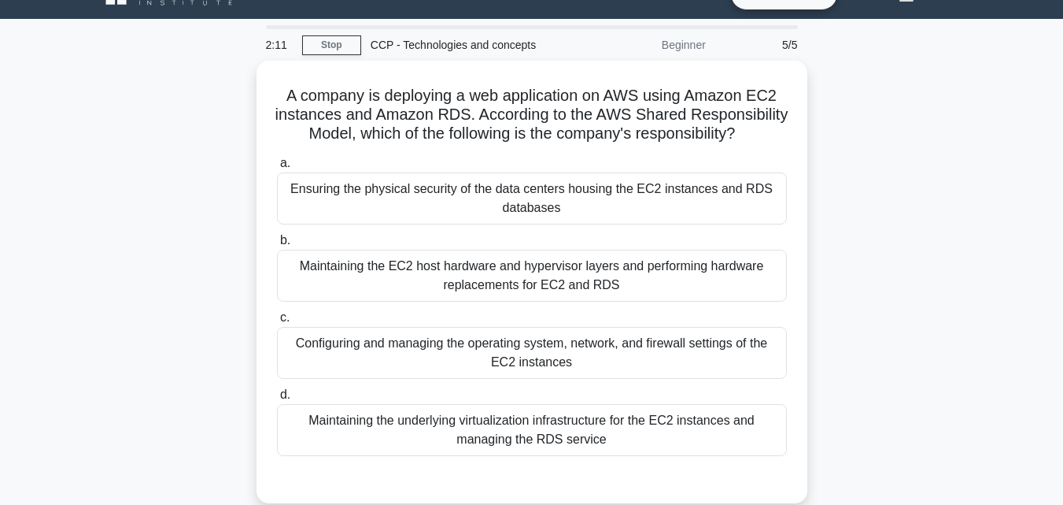
scroll to position [63, 0]
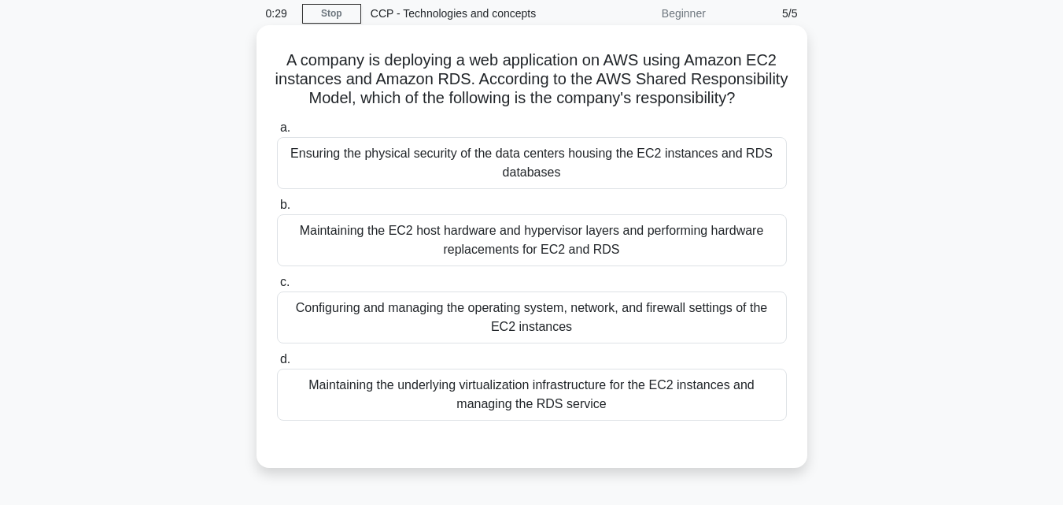
click at [623, 178] on div "Ensuring the physical security of the data centers housing the EC2 instances an…" at bounding box center [532, 163] width 510 height 52
click at [277, 133] on input "a. Ensuring the physical security of the data centers housing the EC2 instances…" at bounding box center [277, 128] width 0 height 10
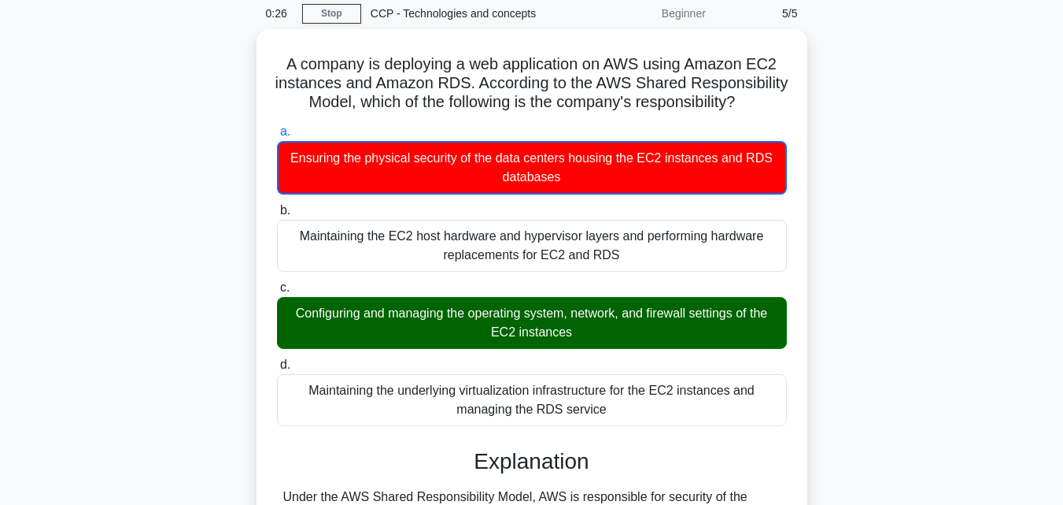
click at [878, 337] on div "A company is deploying a web application on AWS using Amazon EC2 instances and …" at bounding box center [531, 390] width 897 height 722
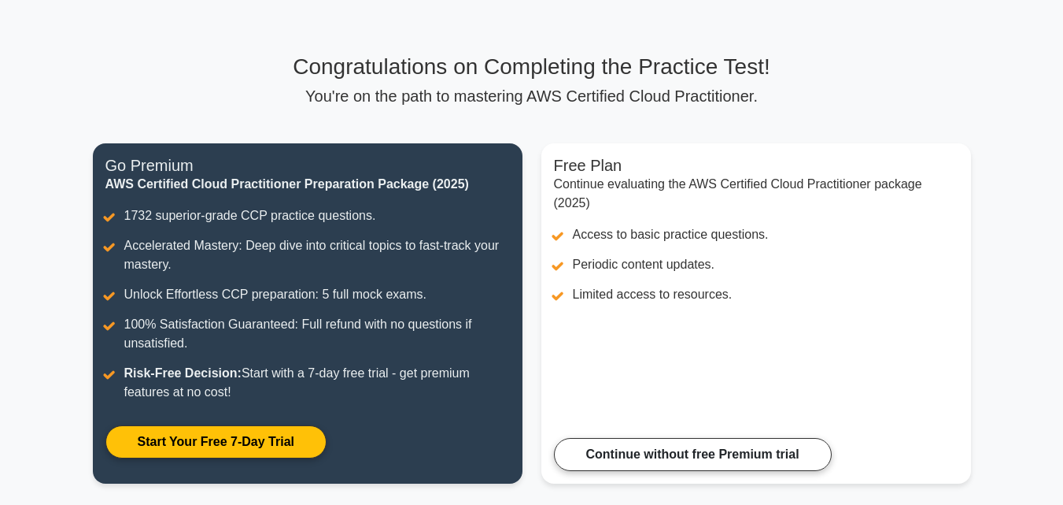
scroll to position [73, 0]
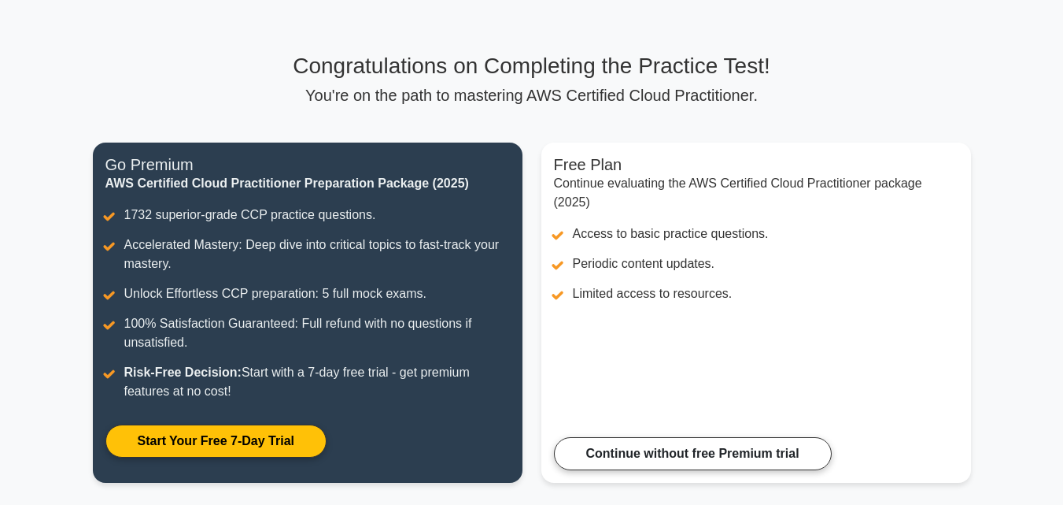
click at [1000, 367] on main "Congratulations on Completing the Practice Test! You're on the path to masterin…" at bounding box center [531, 277] width 1063 height 600
click at [1013, 320] on main "Congratulations on Completing the Practice Test! You're on the path to masterin…" at bounding box center [531, 277] width 1063 height 600
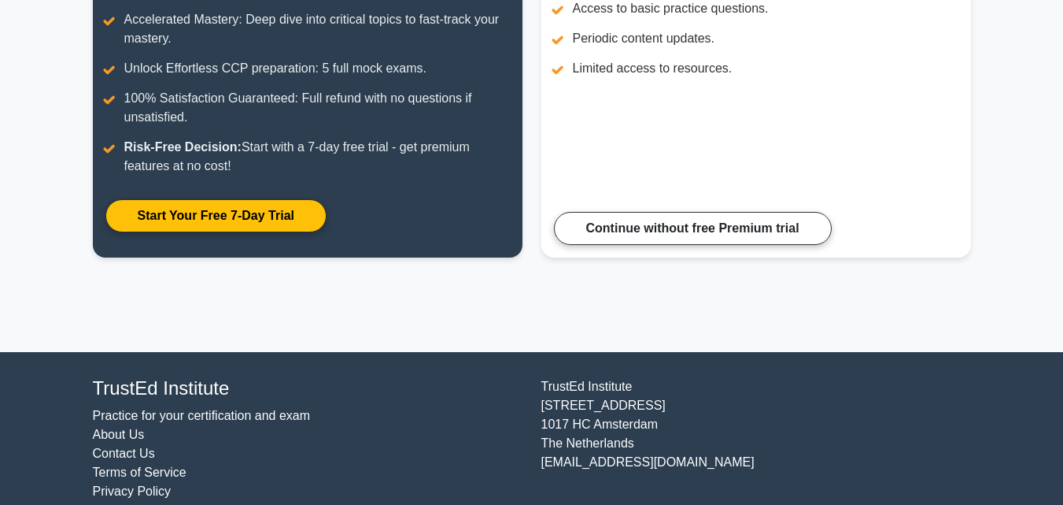
scroll to position [320, 0]
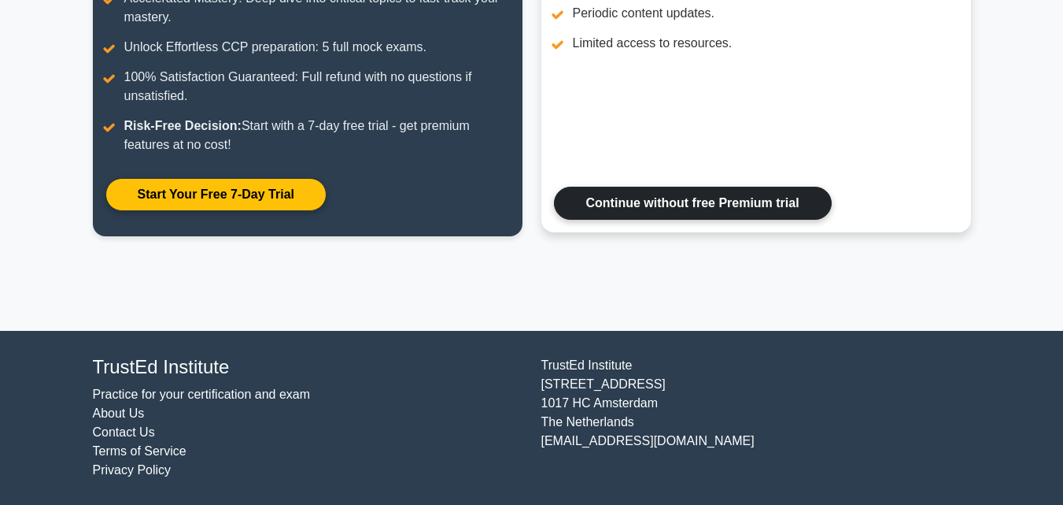
click at [715, 190] on link "Continue without free Premium trial" at bounding box center [693, 203] width 278 height 33
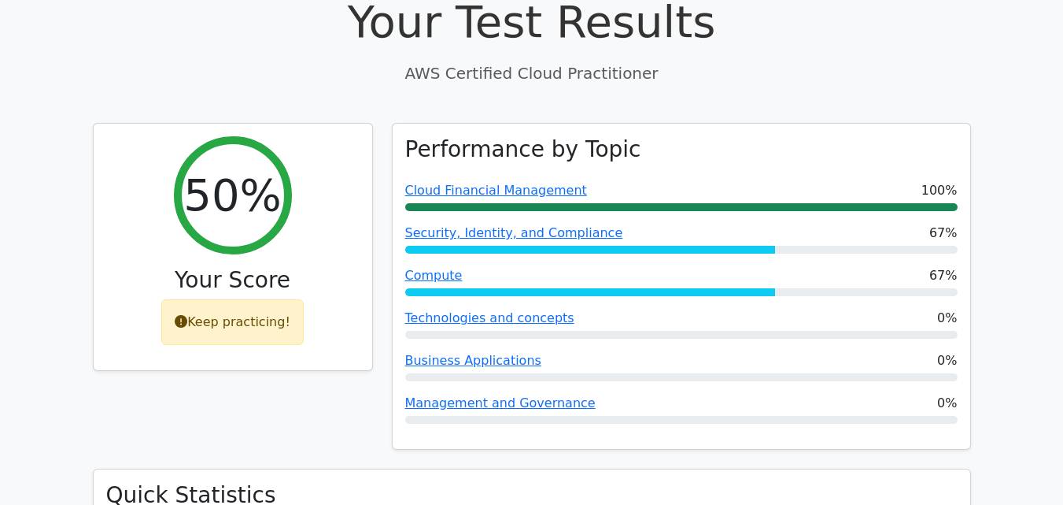
scroll to position [189, 0]
